Goal: Navigation & Orientation: Understand site structure

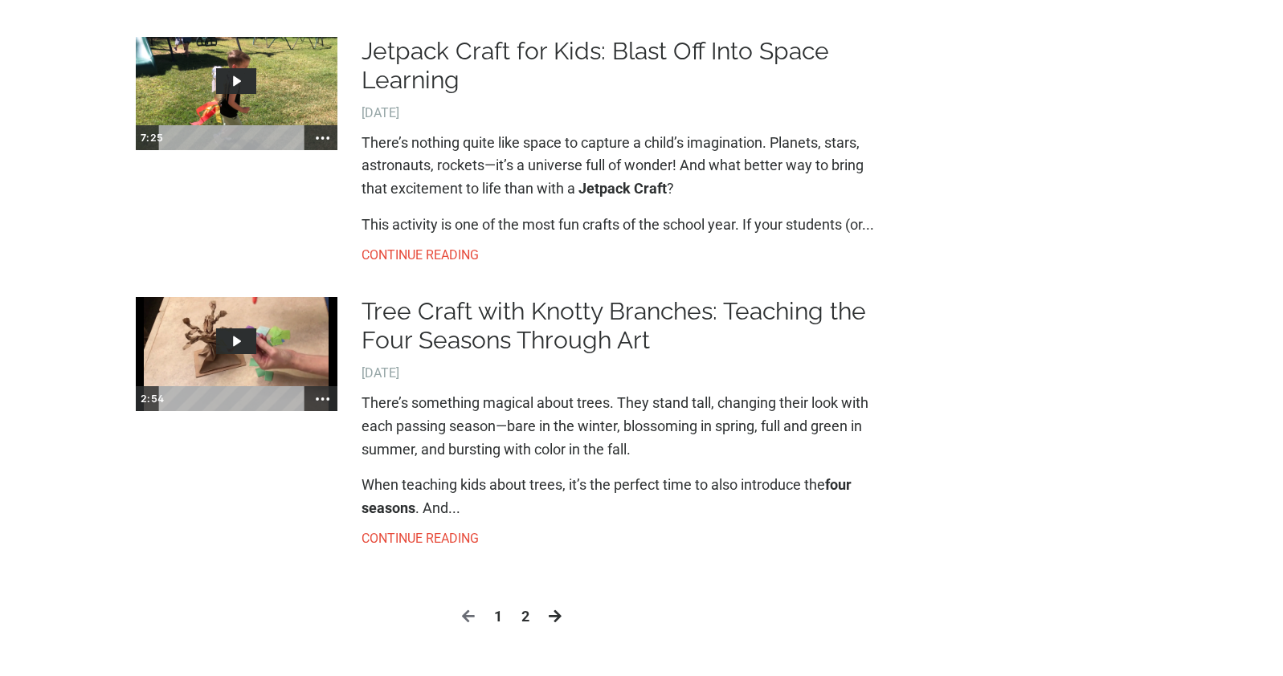
scroll to position [3094, 0]
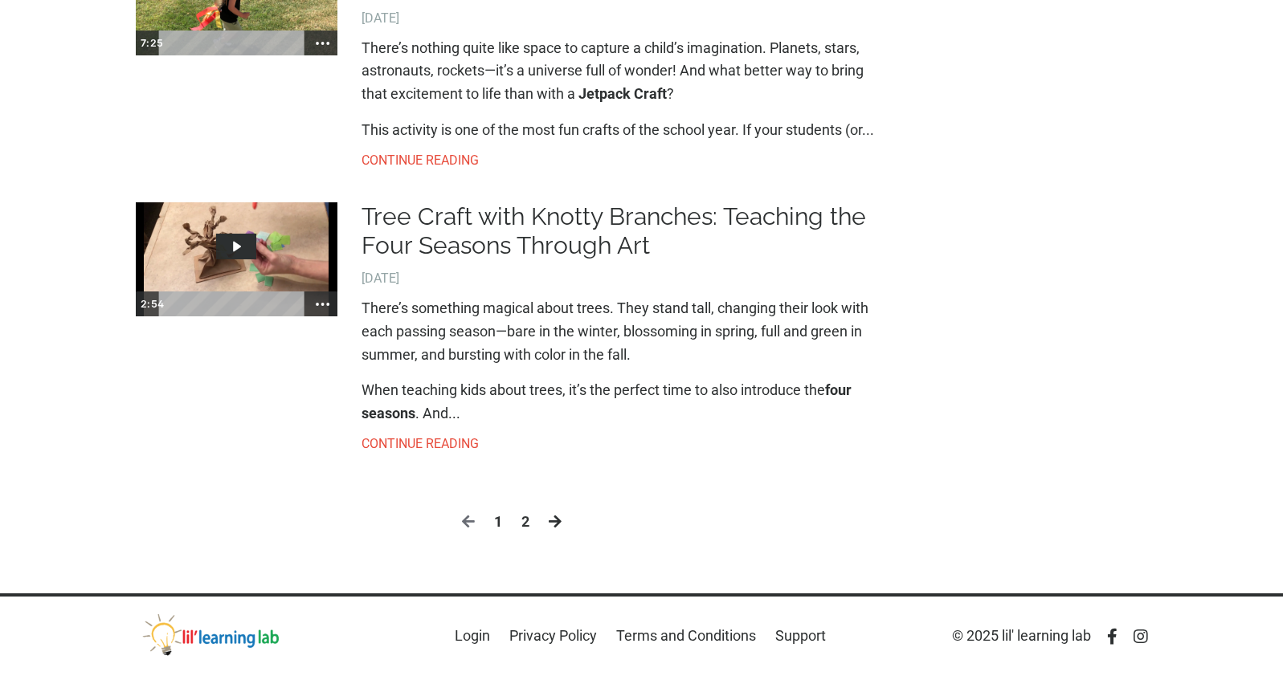
click at [525, 519] on link "2" at bounding box center [525, 522] width 8 height 23
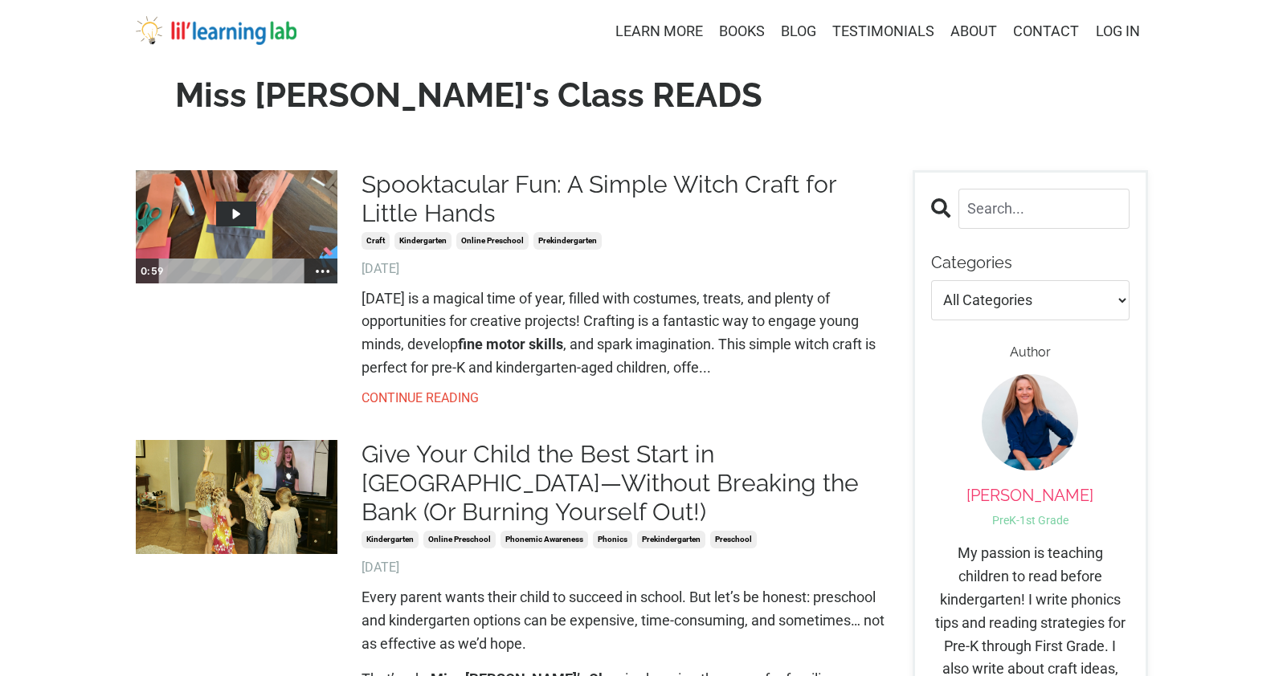
scroll to position [3094, 0]
click at [868, 31] on link "TESTIMONIALS" at bounding box center [883, 31] width 102 height 23
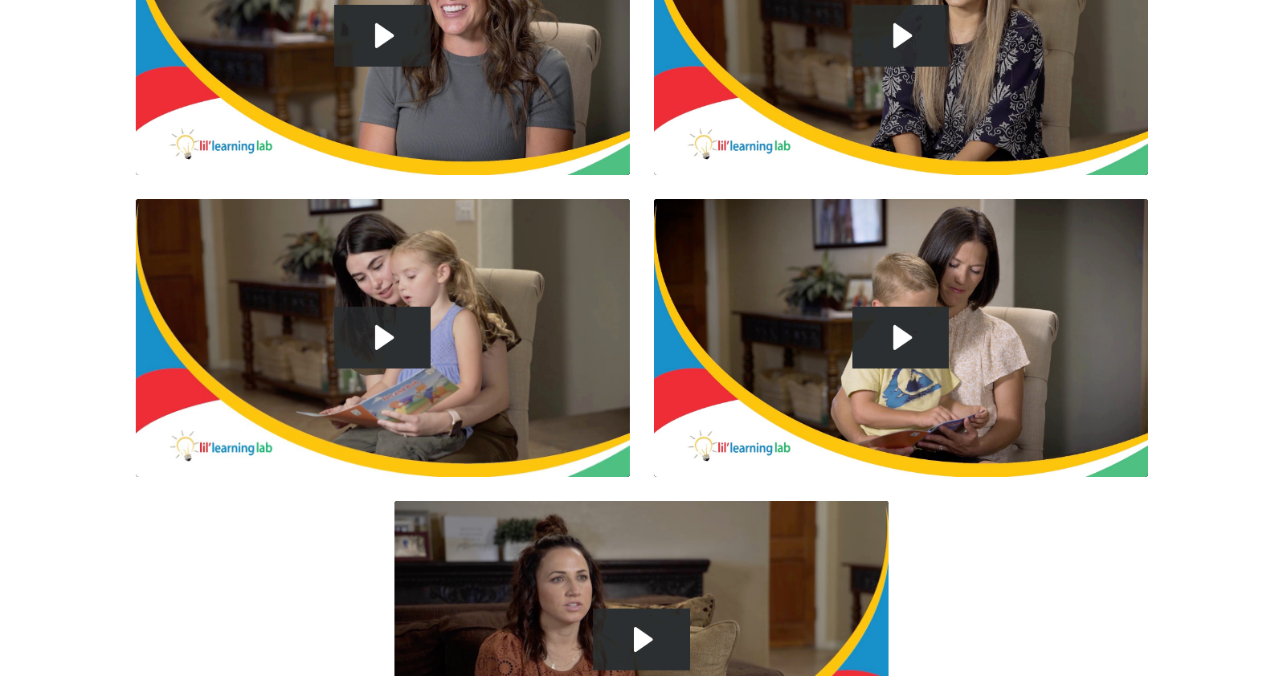
scroll to position [594, 0]
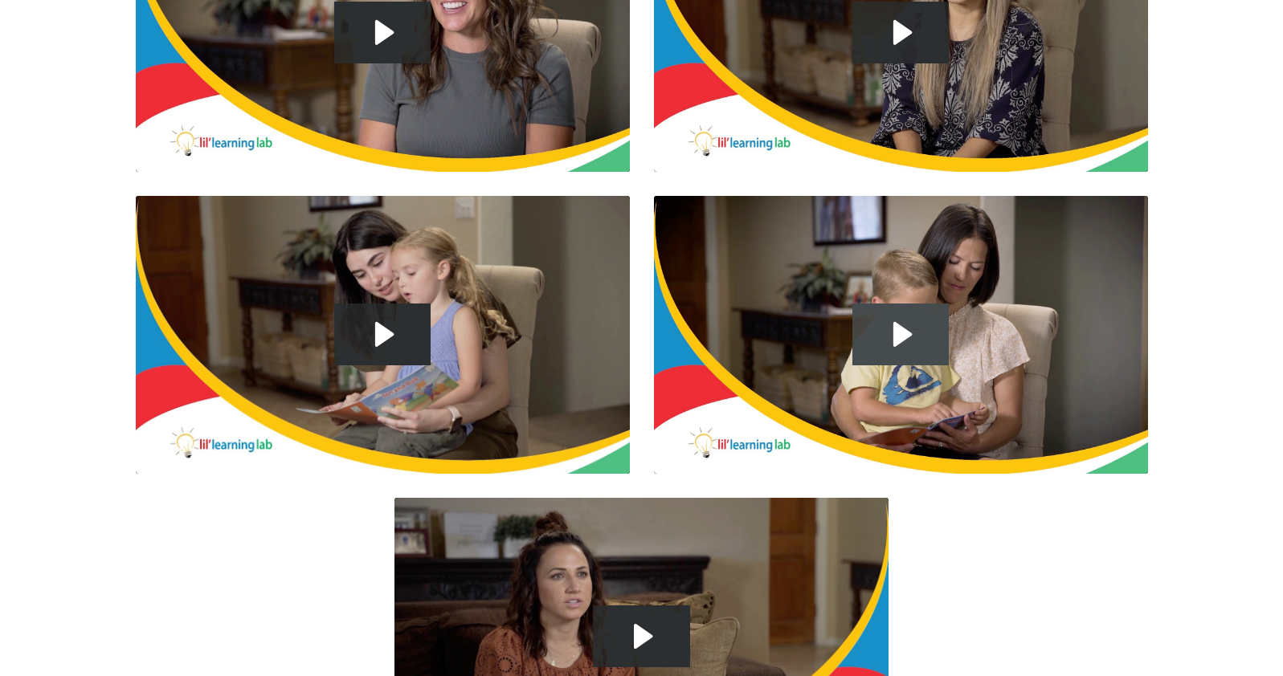
click at [908, 345] on icon "Play Video: sites/2147505858/video/YhQefxM5RymiY38FxAg6_62051.mp4" at bounding box center [900, 335] width 97 height 62
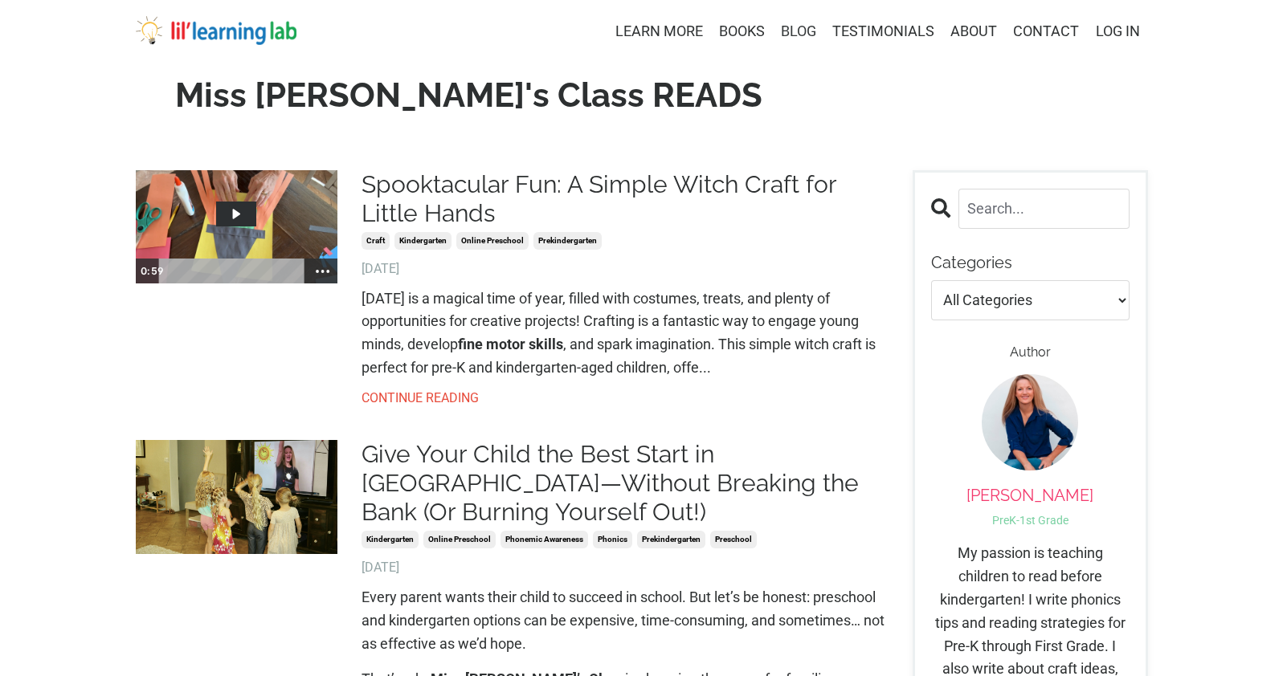
click at [797, 28] on link "BLOG" at bounding box center [798, 31] width 35 height 23
click at [799, 29] on link "BLOG" at bounding box center [798, 31] width 35 height 23
click at [971, 29] on link "ABOUT" at bounding box center [973, 31] width 47 height 23
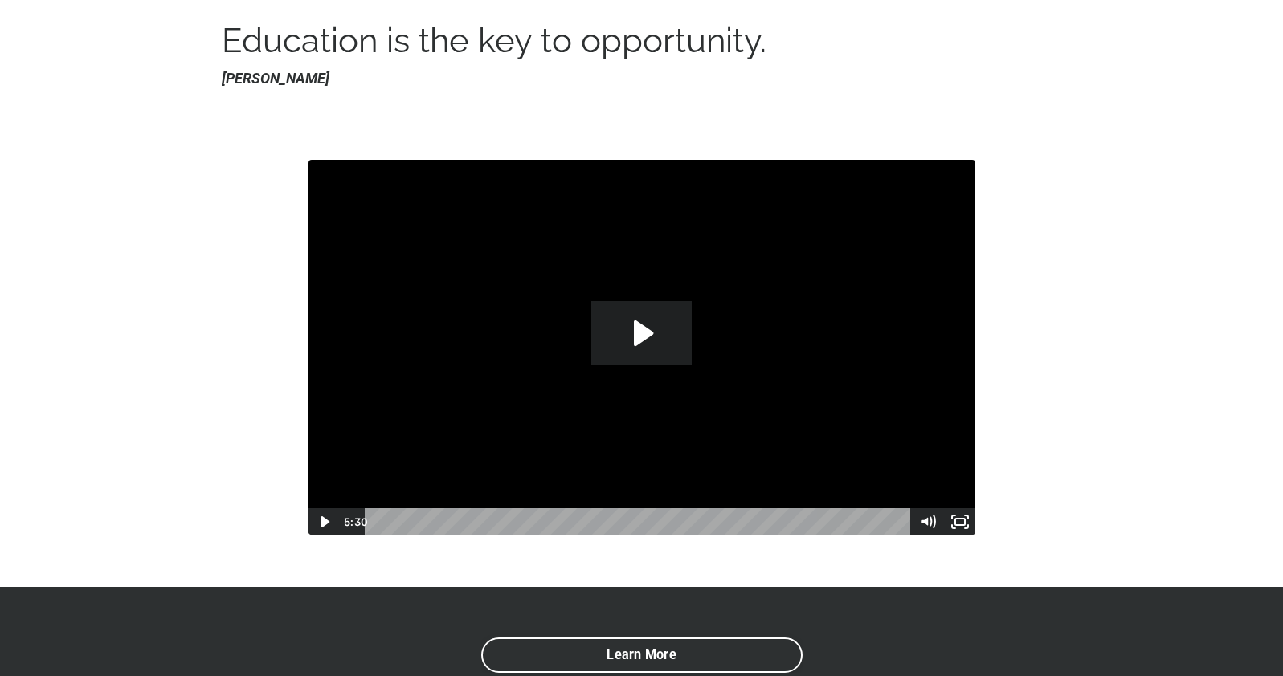
scroll to position [161, 0]
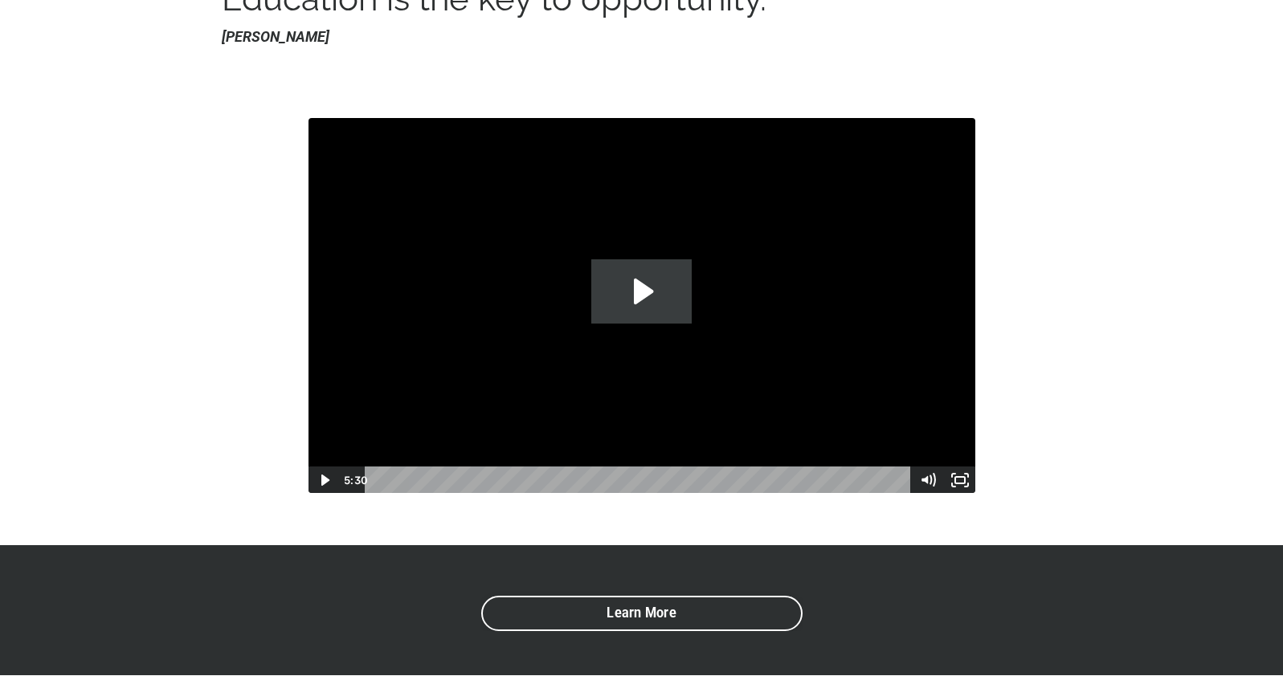
click at [643, 294] on icon "Play Video: sites/2147505858/video/zMe5AXCCTZOsTMc639li_LLL_Sales_Video_Edited.…" at bounding box center [643, 292] width 19 height 26
